Goal: Task Accomplishment & Management: Manage account settings

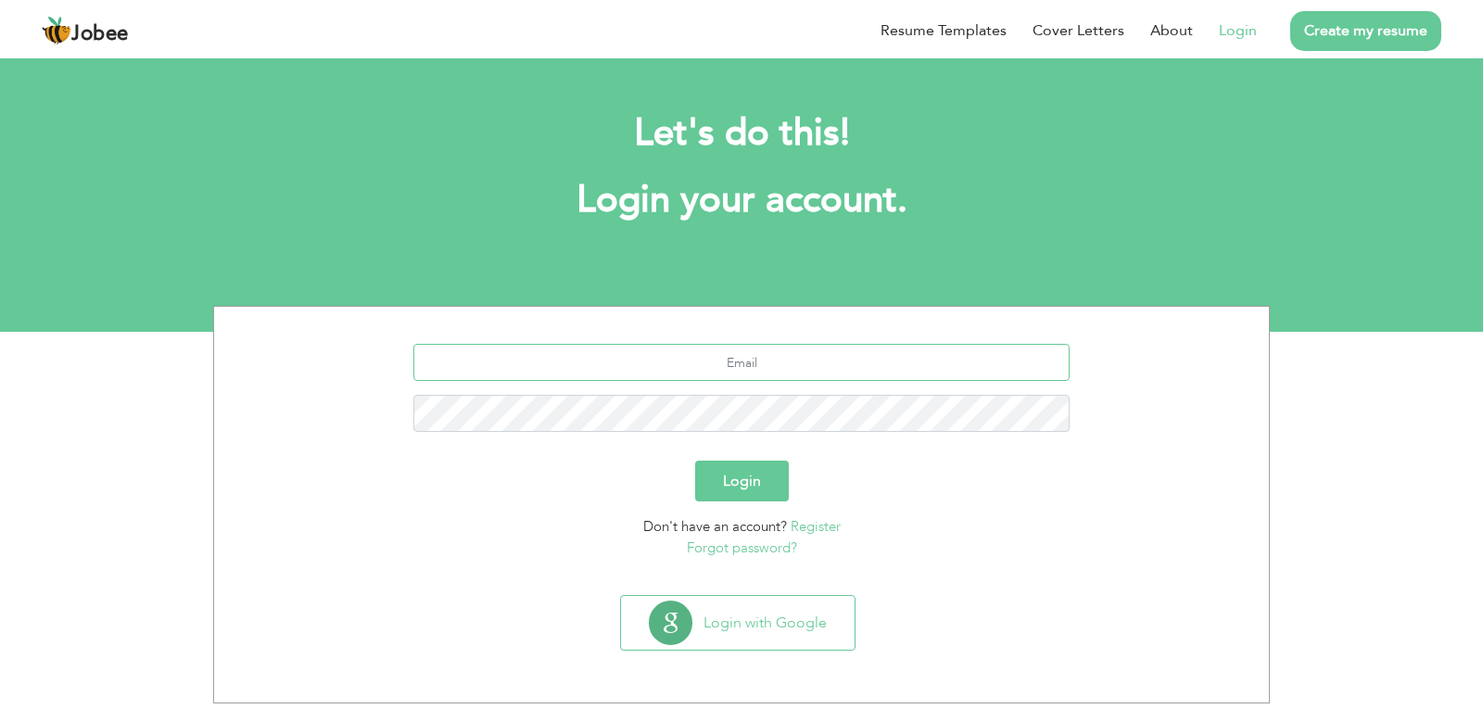
click at [765, 352] on input "text" at bounding box center [741, 362] width 657 height 37
click at [740, 552] on link "Forgot password?" at bounding box center [742, 548] width 110 height 19
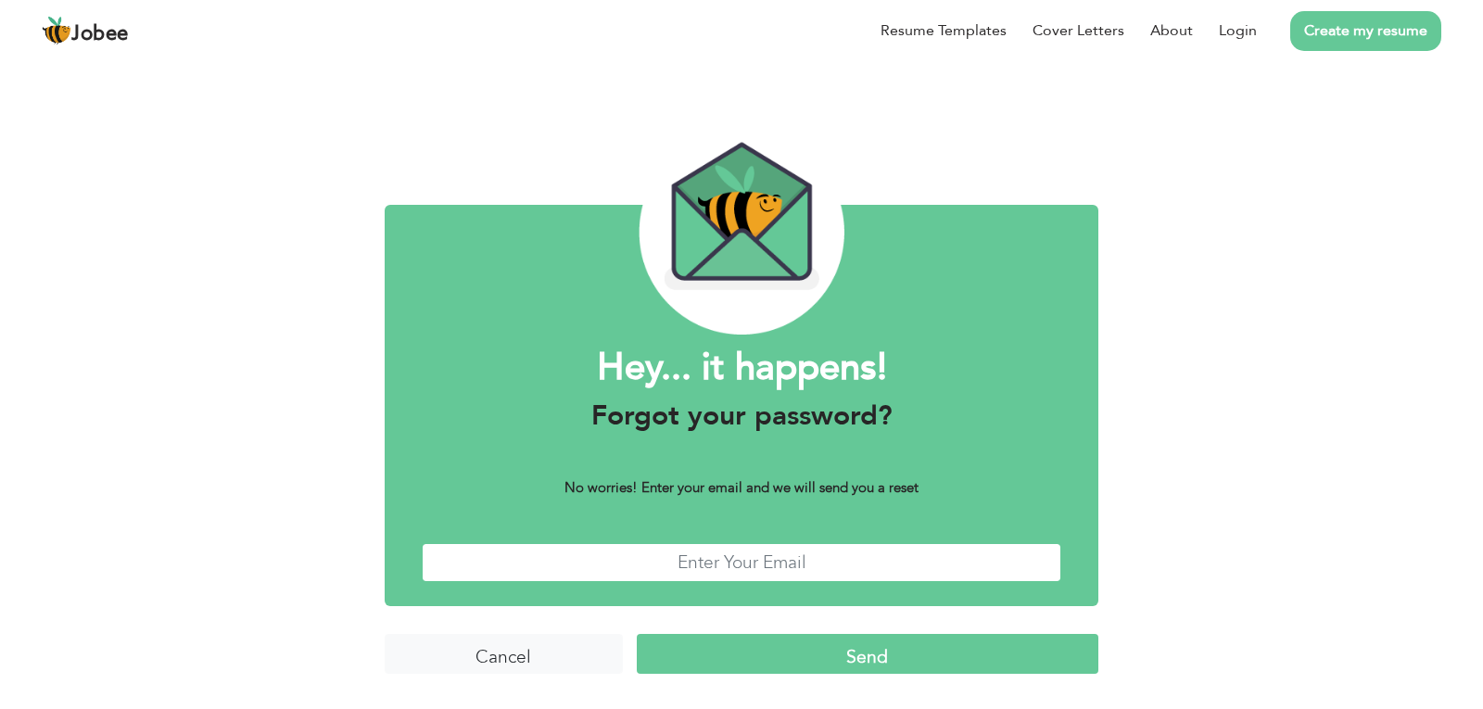
click at [650, 562] on input "text" at bounding box center [742, 563] width 640 height 40
type input "[EMAIL_ADDRESS][DOMAIN_NAME]"
click at [751, 648] on input "Send" at bounding box center [868, 654] width 462 height 40
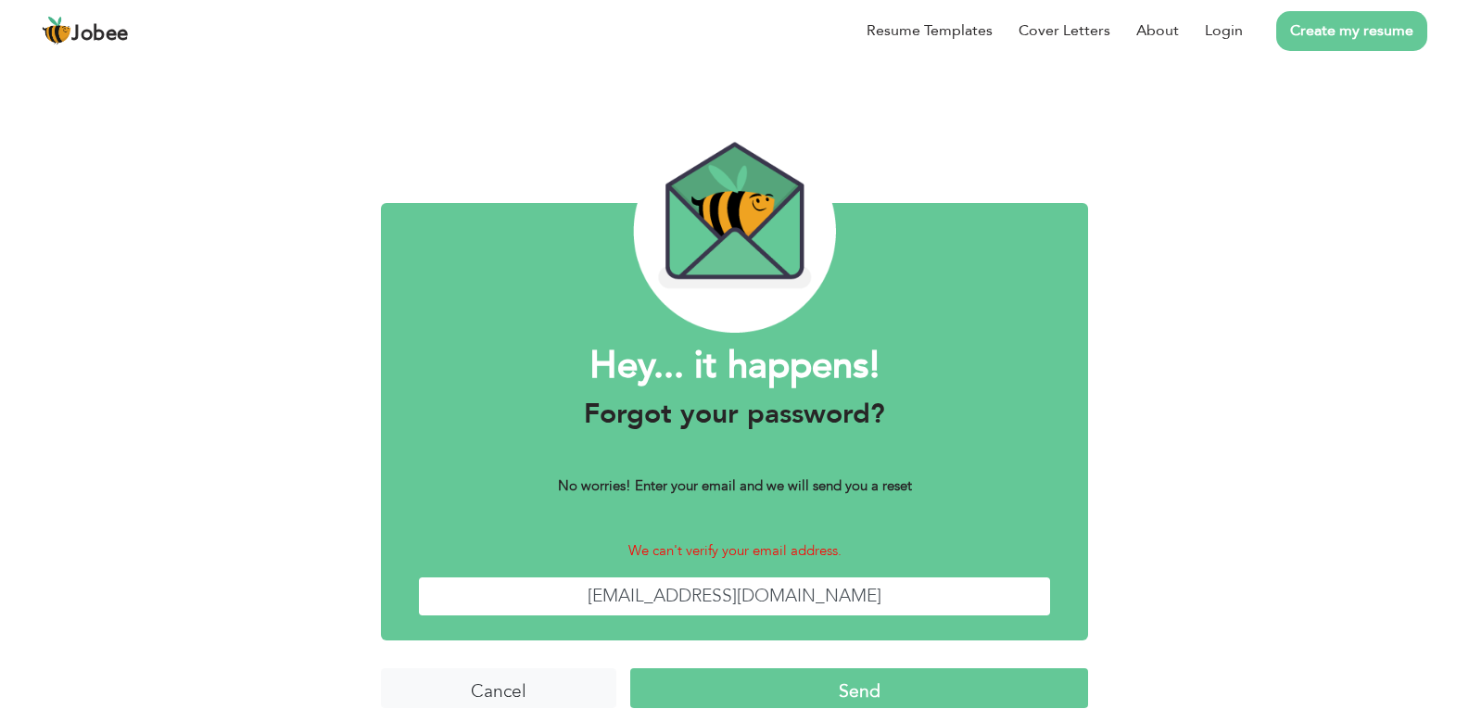
drag, startPoint x: 857, startPoint y: 602, endPoint x: 622, endPoint y: 612, distance: 235.7
click at [622, 612] on input "[EMAIL_ADDRESS][DOMAIN_NAME]" at bounding box center [734, 597] width 633 height 40
type input "[EMAIL_ADDRESS][DOMAIN_NAME]"
click at [829, 692] on input "Send" at bounding box center [858, 688] width 457 height 40
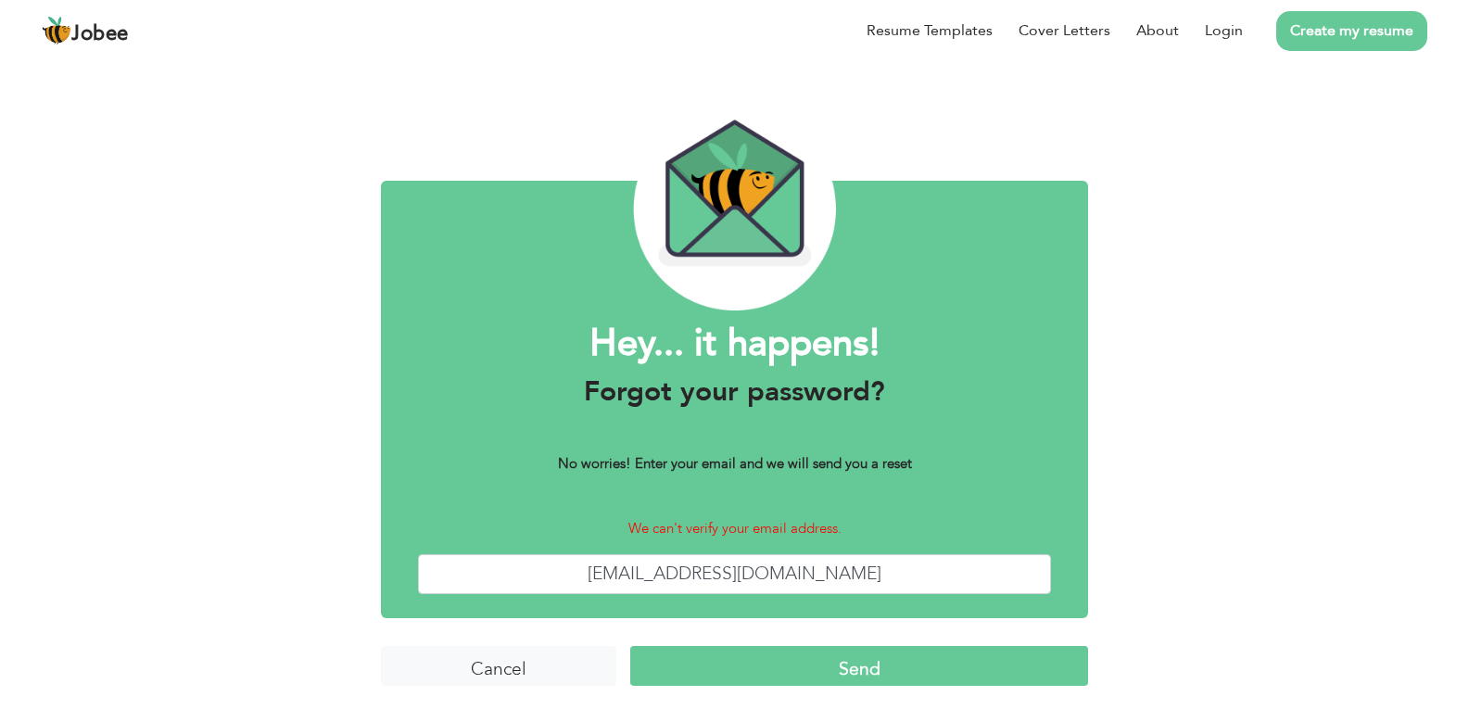
scroll to position [27, 0]
